Goal: Task Accomplishment & Management: Complete application form

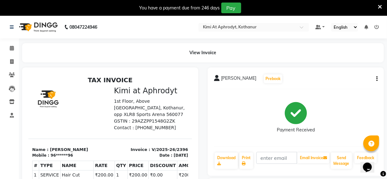
click at [380, 5] on icon at bounding box center [380, 7] width 4 height 6
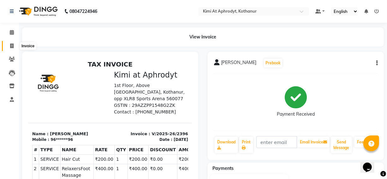
click at [13, 45] on icon at bounding box center [11, 46] width 3 height 5
select select "service"
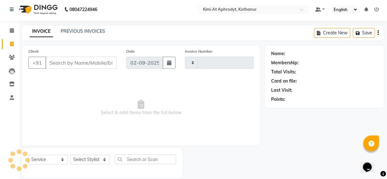
type input "2397"
select select "7401"
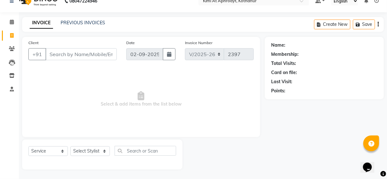
click at [71, 53] on input "Client" at bounding box center [81, 54] width 71 height 12
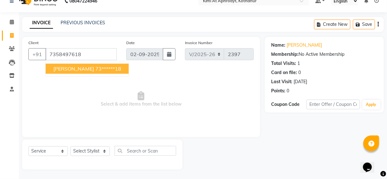
click at [67, 70] on button "[PERSON_NAME] 73******18" at bounding box center [87, 69] width 83 height 10
type input "73******18"
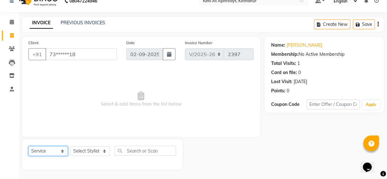
click at [62, 152] on select "Select Service Product Membership Package Voucher Prepaid Gift Card" at bounding box center [47, 152] width 39 height 10
click at [99, 152] on select "Select Stylist [PERSON_NAME] Hriatpuii [PERSON_NAME] Kimi manager id [PERSON_NA…" at bounding box center [89, 152] width 39 height 10
select select "85520"
click at [70, 147] on select "Select Stylist [PERSON_NAME] Hriatpuii [PERSON_NAME] Kimi manager id [PERSON_NA…" at bounding box center [89, 152] width 39 height 10
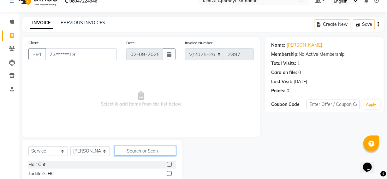
click at [134, 151] on input "text" at bounding box center [146, 151] width 62 height 10
type input "ola"
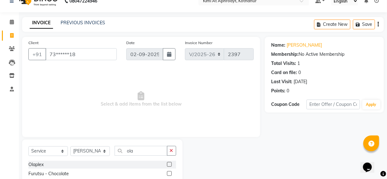
click at [168, 164] on label at bounding box center [169, 164] width 5 height 5
click at [168, 164] on input "checkbox" at bounding box center [169, 165] width 4 height 4
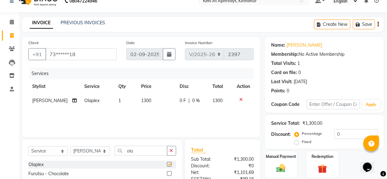
checkbox input "false"
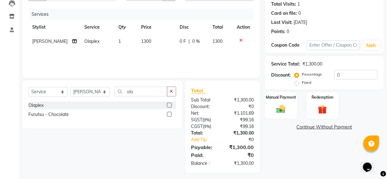
scroll to position [73, 0]
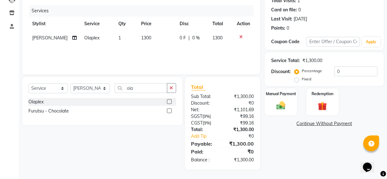
click at [144, 37] on span "1300" at bounding box center [146, 38] width 10 height 6
select select "85520"
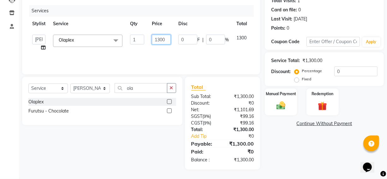
click at [159, 40] on input "1300" at bounding box center [161, 40] width 19 height 10
type input "2500"
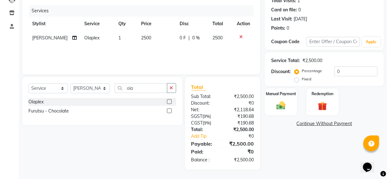
click at [186, 56] on div "Services Stylist Service Qty Price Disc Total Action [PERSON_NAME] Olaplex 1 25…" at bounding box center [141, 36] width 226 height 63
click at [164, 89] on input "ola" at bounding box center [141, 88] width 53 height 10
click at [171, 90] on icon "button" at bounding box center [171, 88] width 3 height 4
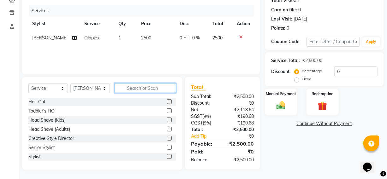
click at [159, 88] on input "text" at bounding box center [146, 88] width 62 height 10
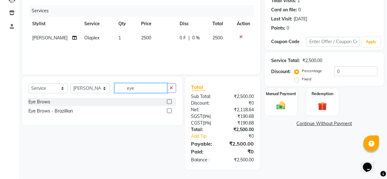
type input "eye"
click at [169, 101] on label at bounding box center [169, 102] width 5 height 5
click at [169, 101] on input "checkbox" at bounding box center [169, 102] width 4 height 4
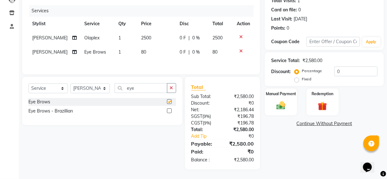
checkbox input "false"
click at [39, 49] on td "[PERSON_NAME]" at bounding box center [54, 52] width 52 height 14
select select "85520"
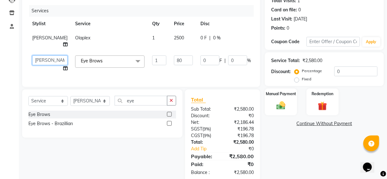
click at [44, 61] on select "[PERSON_NAME] Hriatpuii [PERSON_NAME] Kimi manager id [PERSON_NAME] [PERSON_NAM…" at bounding box center [49, 61] width 35 height 10
select select "88071"
click at [197, 71] on td "0 F | 0 %" at bounding box center [226, 64] width 58 height 24
click at [117, 74] on td "Eye Brows x Hair Cut Toddler's HC Head Shave (Kids) Head Shave (Adults) Creativ…" at bounding box center [109, 64] width 77 height 24
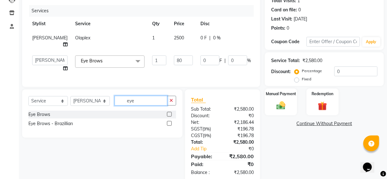
click at [150, 106] on input "eye" at bounding box center [141, 101] width 53 height 10
click at [172, 103] on icon "button" at bounding box center [171, 101] width 3 height 4
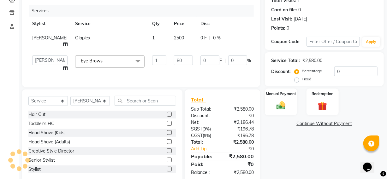
click at [206, 70] on td "0 F | 0 %" at bounding box center [226, 64] width 58 height 24
click at [152, 60] on input "1" at bounding box center [159, 61] width 14 height 10
type input "1"
click at [157, 74] on div "Client +91 73******18 Date [DATE] Invoice Number V/2025 V/[PHONE_NUMBER] Servic…" at bounding box center [141, 30] width 238 height 113
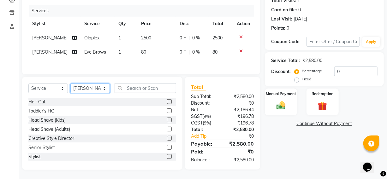
click at [101, 90] on select "Select Stylist [PERSON_NAME] Hriatpuii [PERSON_NAME] Kimi manager id [PERSON_NA…" at bounding box center [89, 89] width 39 height 10
select select "88071"
click at [70, 85] on select "Select Stylist [PERSON_NAME] Hriatpuii [PERSON_NAME] Kimi manager id [PERSON_NA…" at bounding box center [89, 89] width 39 height 10
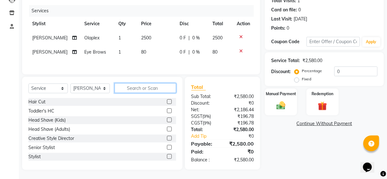
click at [132, 88] on input "text" at bounding box center [146, 88] width 62 height 10
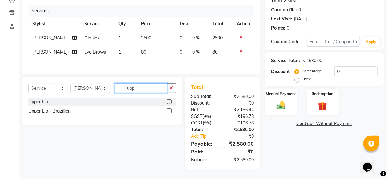
type input "upp"
click at [169, 101] on label at bounding box center [169, 102] width 5 height 5
click at [169, 101] on input "checkbox" at bounding box center [169, 102] width 4 height 4
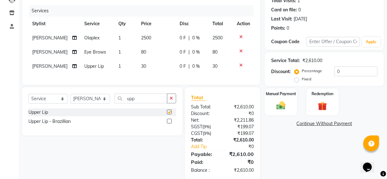
checkbox input "false"
click at [169, 124] on label at bounding box center [169, 121] width 5 height 5
click at [169, 124] on input "checkbox" at bounding box center [169, 122] width 4 height 4
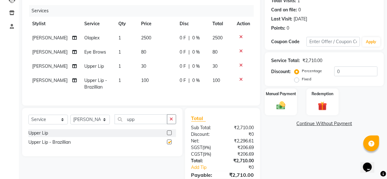
checkbox input "false"
click at [241, 64] on icon at bounding box center [241, 65] width 3 height 4
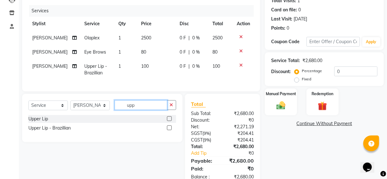
click at [155, 110] on input "upp" at bounding box center [141, 105] width 53 height 10
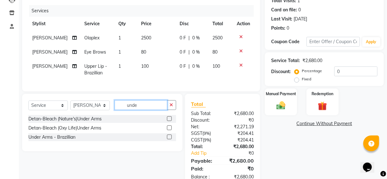
type input "unde"
click at [169, 140] on label at bounding box center [169, 137] width 5 height 5
click at [169, 140] on input "checkbox" at bounding box center [169, 138] width 4 height 4
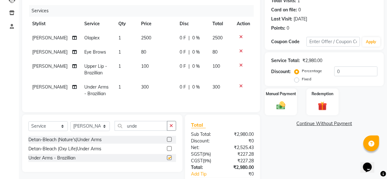
checkbox input "false"
drag, startPoint x: 144, startPoint y: 131, endPoint x: 119, endPoint y: 129, distance: 25.6
click at [107, 127] on div "Select Service Product Membership Package Voucher Prepaid Gift Card Select Styl…" at bounding box center [102, 128] width 148 height 15
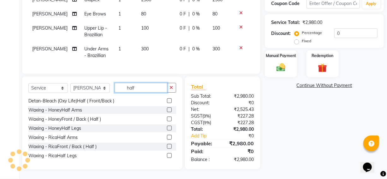
scroll to position [117, 0]
type input "half"
click at [167, 156] on label at bounding box center [169, 156] width 5 height 5
click at [167, 156] on input "checkbox" at bounding box center [169, 156] width 4 height 4
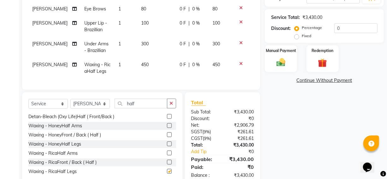
checkbox input "false"
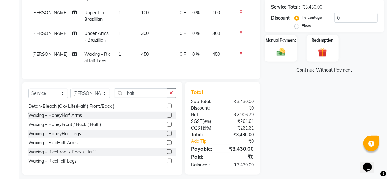
scroll to position [137, 0]
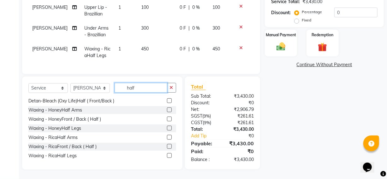
drag, startPoint x: 149, startPoint y: 88, endPoint x: 121, endPoint y: 89, distance: 28.1
click at [121, 89] on input "half" at bounding box center [141, 88] width 53 height 10
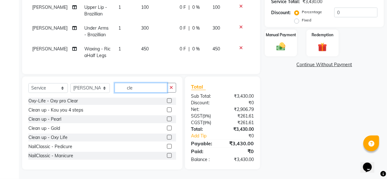
scroll to position [0, 0]
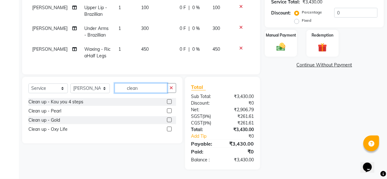
type input "clean"
click at [168, 102] on label at bounding box center [169, 102] width 5 height 5
click at [168, 102] on input "checkbox" at bounding box center [169, 102] width 4 height 4
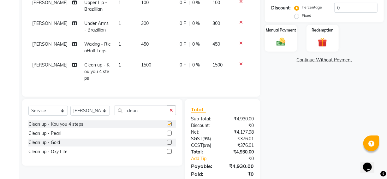
checkbox input "false"
click at [144, 111] on input "clean" at bounding box center [141, 111] width 53 height 10
drag, startPoint x: 148, startPoint y: 110, endPoint x: 113, endPoint y: 107, distance: 35.2
click at [113, 107] on div "Select Service Product Membership Package Voucher Prepaid Gift Card Select Styl…" at bounding box center [102, 113] width 148 height 15
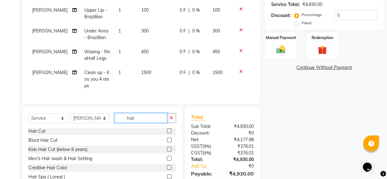
scroll to position [2, 0]
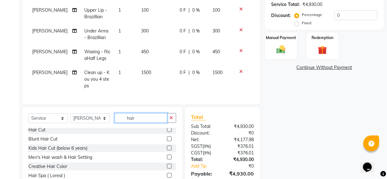
type input "hair"
click at [167, 137] on label at bounding box center [169, 139] width 5 height 5
click at [167, 137] on input "checkbox" at bounding box center [169, 139] width 4 height 4
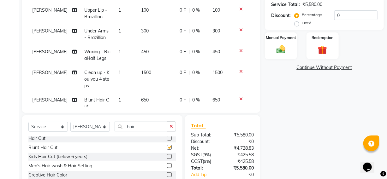
checkbox input "false"
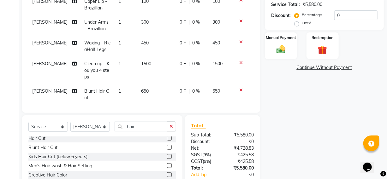
scroll to position [17, 0]
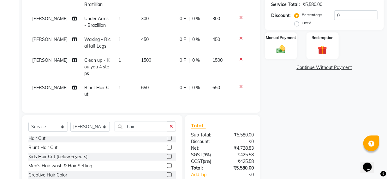
click at [167, 137] on label at bounding box center [169, 138] width 5 height 5
click at [167, 137] on input "checkbox" at bounding box center [169, 139] width 4 height 4
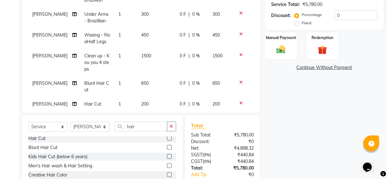
click at [167, 139] on label at bounding box center [169, 138] width 5 height 5
click at [167, 139] on input "checkbox" at bounding box center [169, 139] width 4 height 4
checkbox input "false"
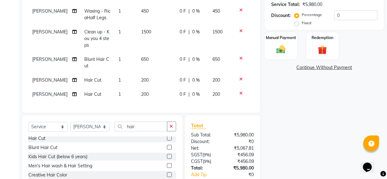
scroll to position [45, 0]
click at [240, 77] on icon at bounding box center [241, 79] width 3 height 4
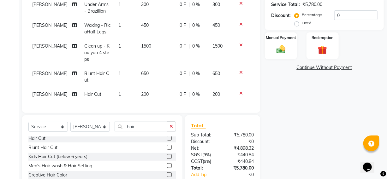
click at [240, 70] on icon at bounding box center [241, 72] width 3 height 4
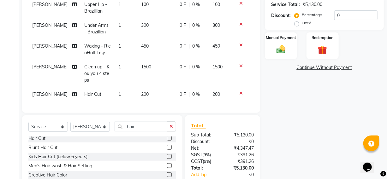
click at [240, 91] on icon at bounding box center [241, 93] width 3 height 4
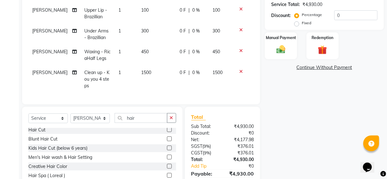
scroll to position [0, 0]
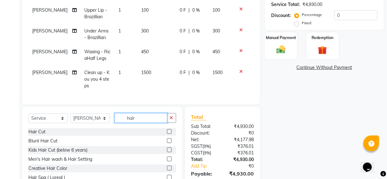
drag, startPoint x: 139, startPoint y: 112, endPoint x: 115, endPoint y: 112, distance: 23.7
click at [113, 113] on div "Select Service Product Membership Package Voucher Prepaid Gift Card Select Styl…" at bounding box center [102, 120] width 148 height 15
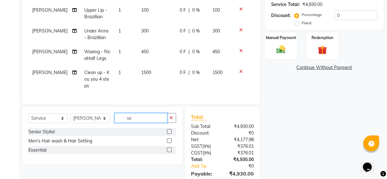
type input "se"
click at [170, 130] on label at bounding box center [169, 132] width 5 height 5
click at [170, 130] on input "checkbox" at bounding box center [169, 132] width 4 height 4
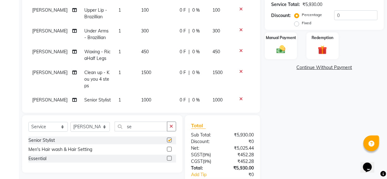
checkbox input "false"
click at [205, 94] on td "0 F | 0 %" at bounding box center [192, 100] width 33 height 14
select select "88071"
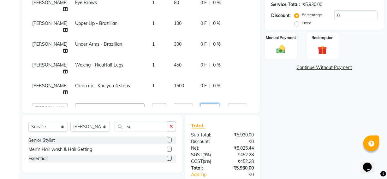
drag, startPoint x: 190, startPoint y: 76, endPoint x: 184, endPoint y: 76, distance: 6.4
click at [201, 104] on input "0" at bounding box center [210, 109] width 19 height 10
type input "600"
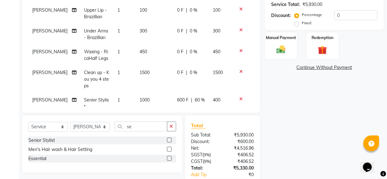
click at [212, 90] on tbody "[PERSON_NAME] Olaplex 1 2500 0 F | 0 % 2500 [PERSON_NAME] Eye Brows 1 80 0 F | …" at bounding box center [141, 44] width 226 height 139
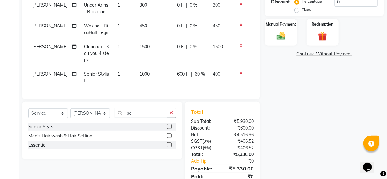
scroll to position [168, 0]
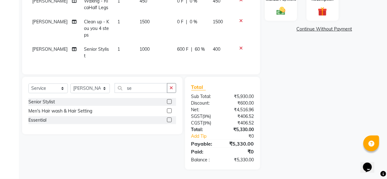
click at [41, 46] on span "[PERSON_NAME]" at bounding box center [49, 49] width 35 height 6
select select "88071"
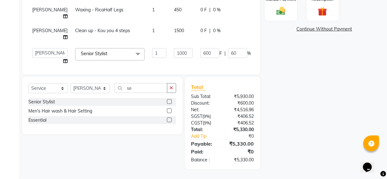
scroll to position [162, 0]
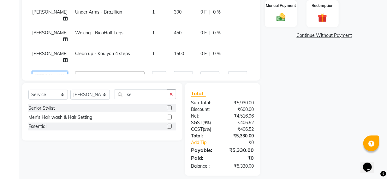
click at [46, 71] on select "[PERSON_NAME] Hriatpuii [PERSON_NAME] Kimi manager id [PERSON_NAME] [PERSON_NAM…" at bounding box center [49, 76] width 35 height 10
select select "85520"
click at [71, 68] on td "Senior Stylist x Hair Cut Toddler's HC Head Shave (Kids) Head Shave (Adults) Cr…" at bounding box center [109, 80] width 77 height 24
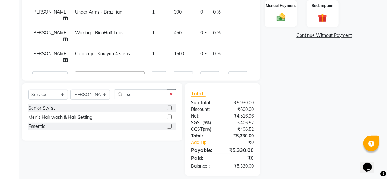
click at [125, 68] on td "Senior Stylist x Hair Cut Toddler's HC Head Shave (Kids) Head Shave (Adults) Cr…" at bounding box center [109, 80] width 77 height 24
click at [149, 68] on td "1" at bounding box center [160, 80] width 22 height 24
click at [170, 68] on td "1000" at bounding box center [183, 80] width 27 height 24
click at [180, 68] on tr "[PERSON_NAME] Hriatpuii [PERSON_NAME] Kimi manager id [PERSON_NAME] [PERSON_NAM…" at bounding box center [161, 80] width 266 height 24
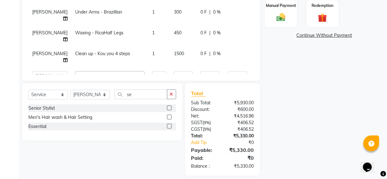
drag, startPoint x: 208, startPoint y: 54, endPoint x: 212, endPoint y: 54, distance: 3.8
click at [212, 54] on tbody "[PERSON_NAME] Olaplex 1 2500 0 F | 0 % 2500 [PERSON_NAME] Eye Brows 1 80 0 F | …" at bounding box center [161, 16] width 266 height 149
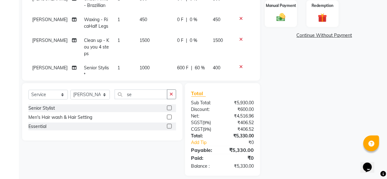
scroll to position [17, 0]
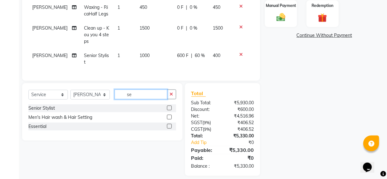
drag, startPoint x: 136, startPoint y: 94, endPoint x: 124, endPoint y: 99, distance: 13.3
click at [124, 99] on input "se" at bounding box center [141, 95] width 53 height 10
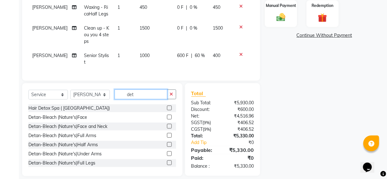
type input "det"
click at [167, 126] on label at bounding box center [169, 126] width 5 height 5
click at [167, 126] on input "checkbox" at bounding box center [169, 127] width 4 height 4
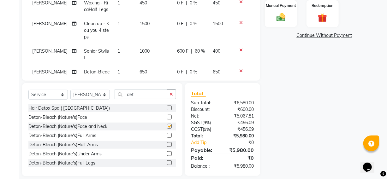
checkbox input "false"
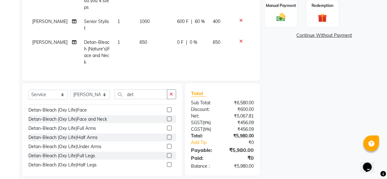
scroll to position [95, 0]
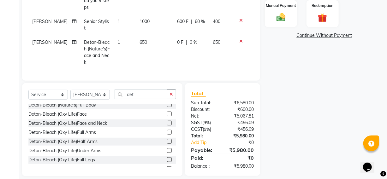
click at [167, 122] on label at bounding box center [169, 123] width 5 height 5
click at [167, 122] on input "checkbox" at bounding box center [169, 124] width 4 height 4
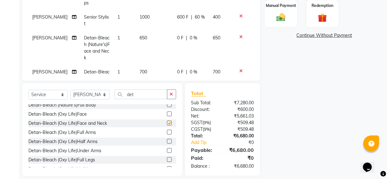
checkbox input "false"
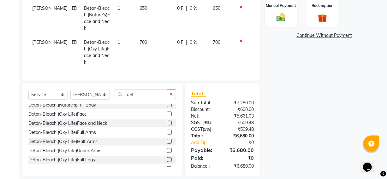
scroll to position [81, 0]
click at [240, 7] on icon at bounding box center [241, 7] width 3 height 4
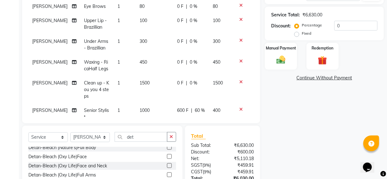
scroll to position [133, 0]
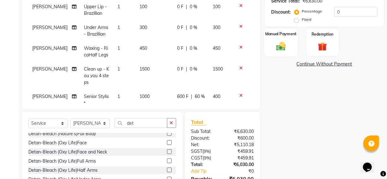
click at [282, 46] on img at bounding box center [281, 46] width 15 height 11
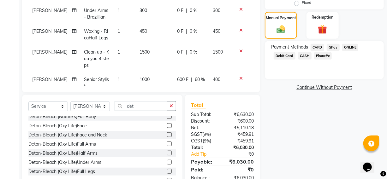
scroll to position [140, 0]
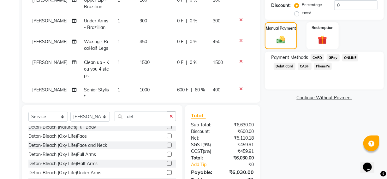
click at [332, 58] on span "GPay" at bounding box center [333, 57] width 13 height 7
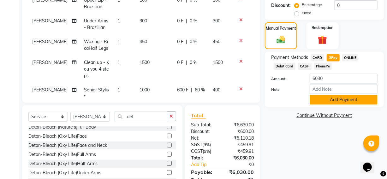
click at [339, 101] on button "Add Payment" at bounding box center [344, 100] width 68 height 10
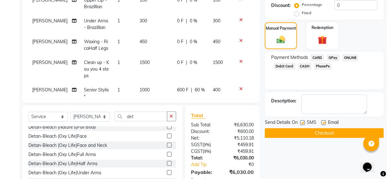
click at [319, 134] on button "Checkout" at bounding box center [324, 134] width 119 height 10
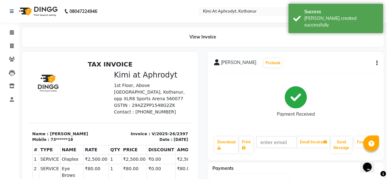
click at [266, 41] on div "View Invoice" at bounding box center [203, 36] width 362 height 19
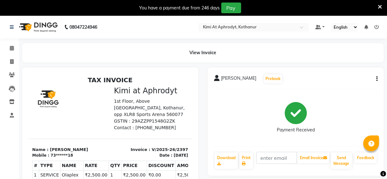
click at [381, 6] on icon at bounding box center [380, 7] width 4 height 6
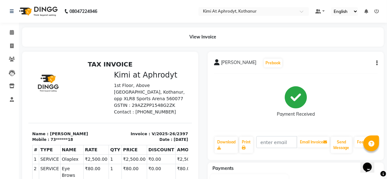
click at [376, 11] on icon at bounding box center [377, 11] width 4 height 4
